Goal: Task Accomplishment & Management: Use online tool/utility

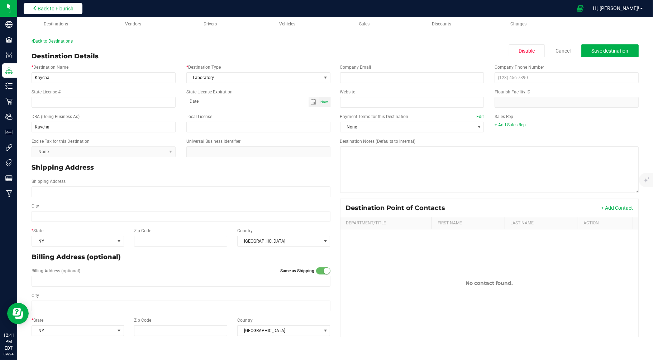
click at [48, 11] on span "Back to Flourish" at bounding box center [56, 9] width 36 height 6
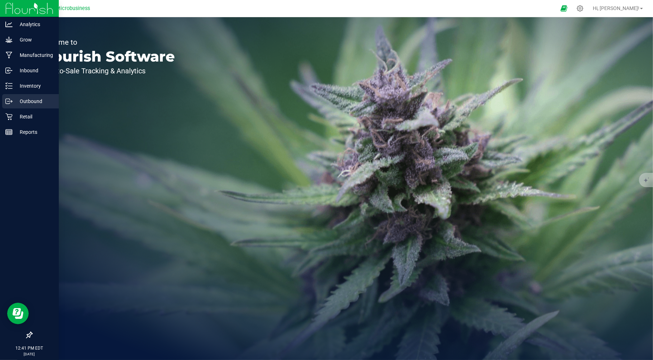
click at [29, 102] on p "Outbound" at bounding box center [34, 101] width 43 height 9
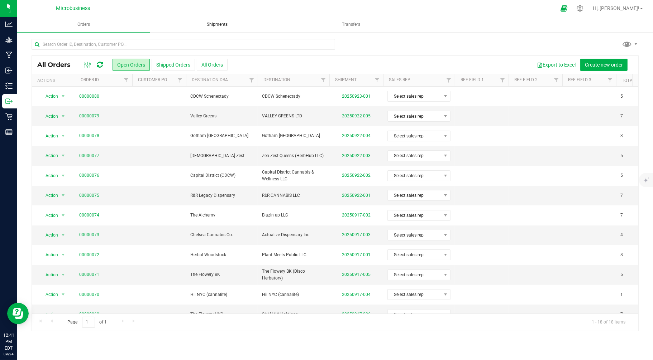
click at [209, 20] on uib-tab-heading "Shipments" at bounding box center [217, 25] width 132 height 14
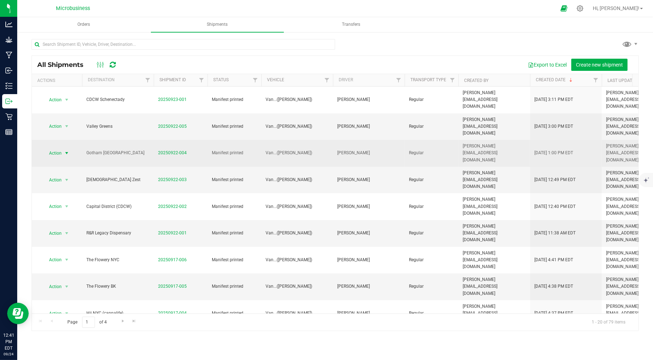
click at [49, 148] on span "Action" at bounding box center [52, 153] width 19 height 10
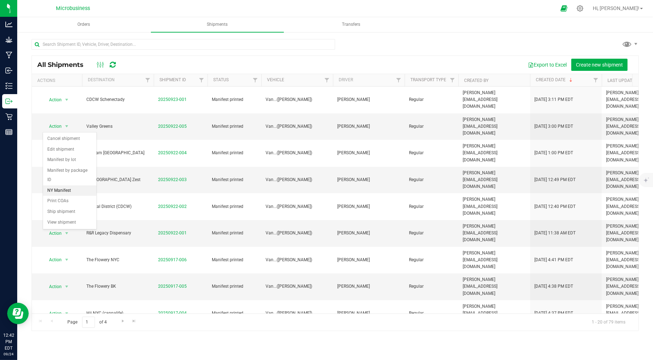
click at [68, 191] on li "NY Manifest" at bounding box center [69, 191] width 53 height 11
